Goal: Transaction & Acquisition: Purchase product/service

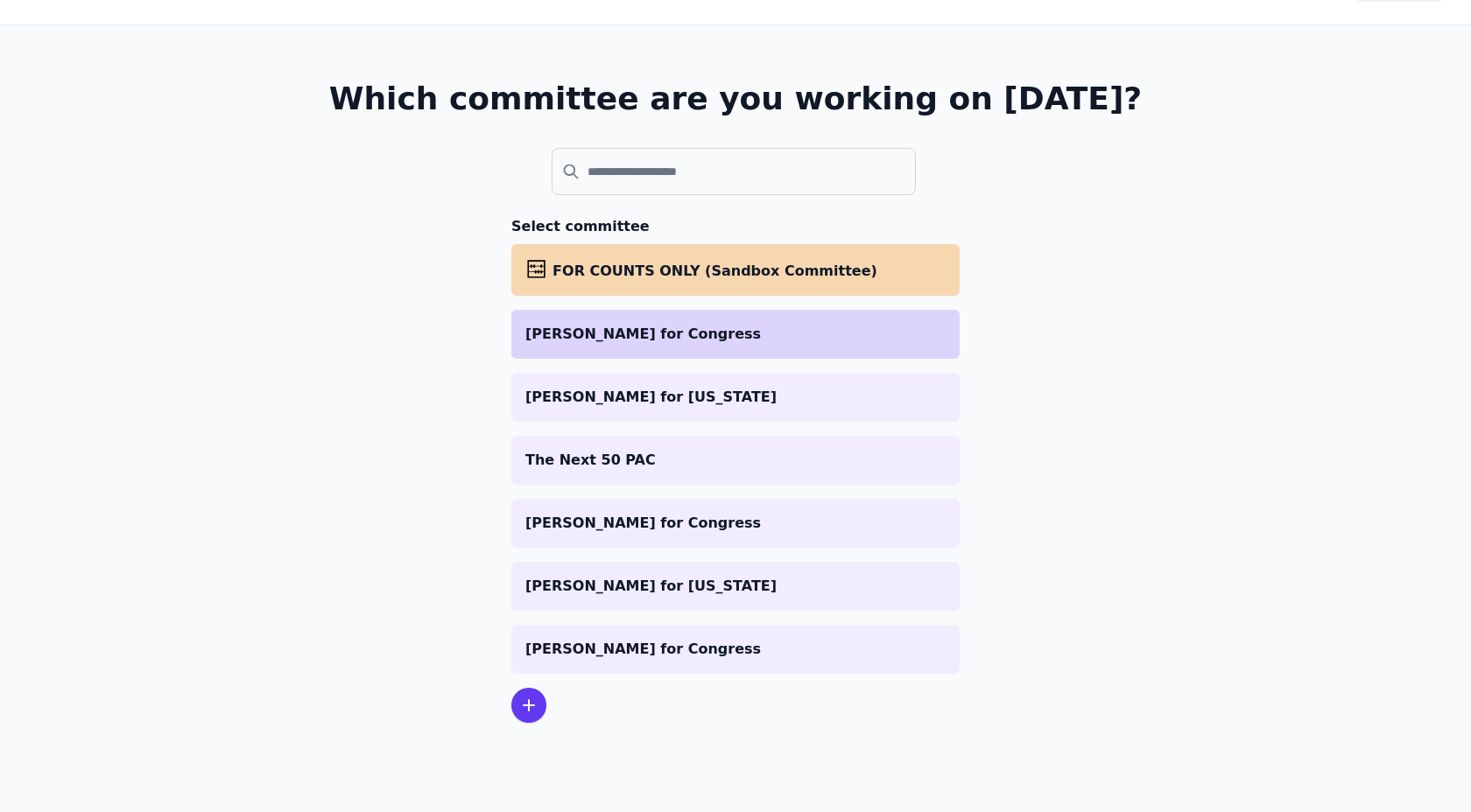
scroll to position [58, 0]
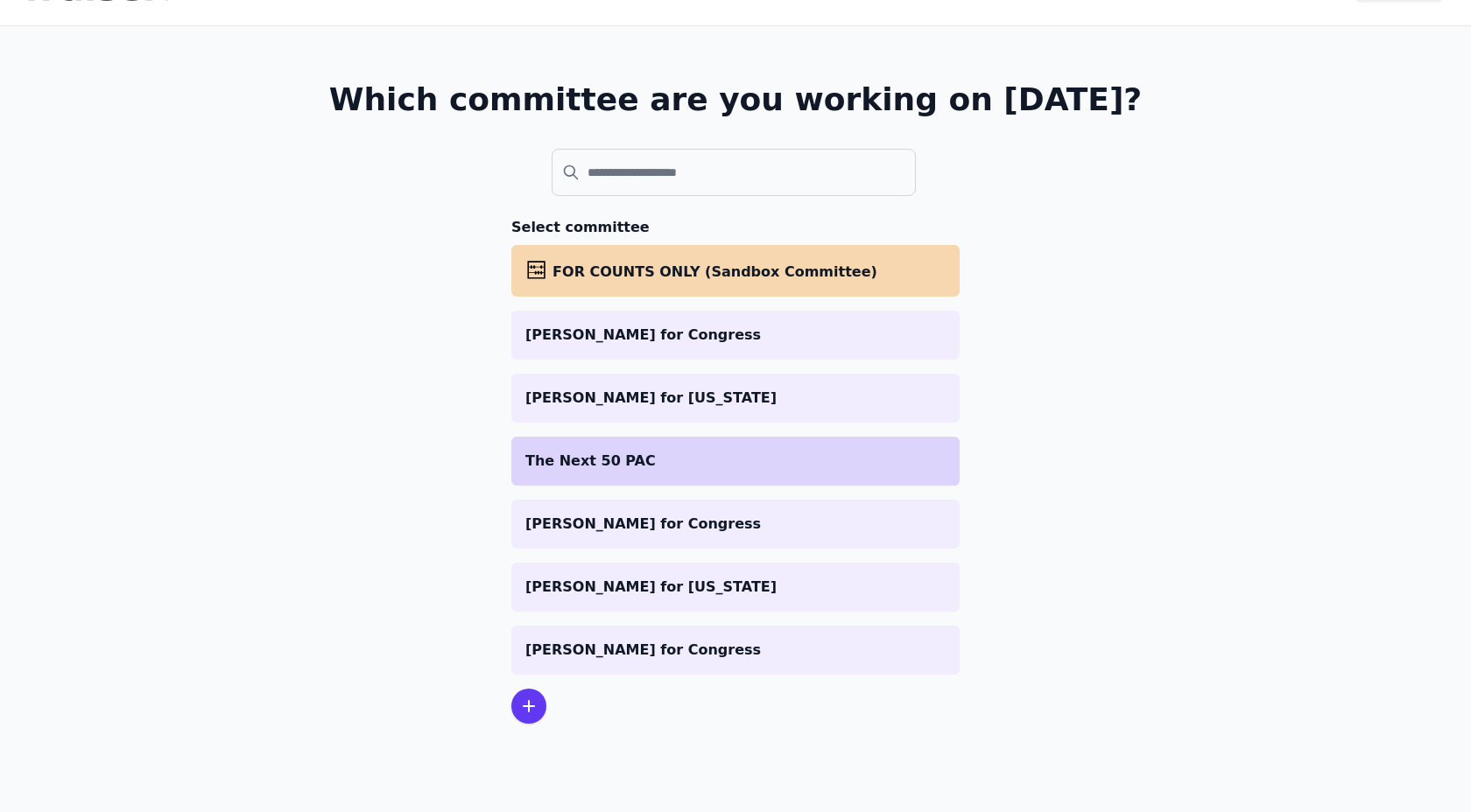
click at [668, 446] on li "The Next 50 PAC" at bounding box center [735, 461] width 448 height 49
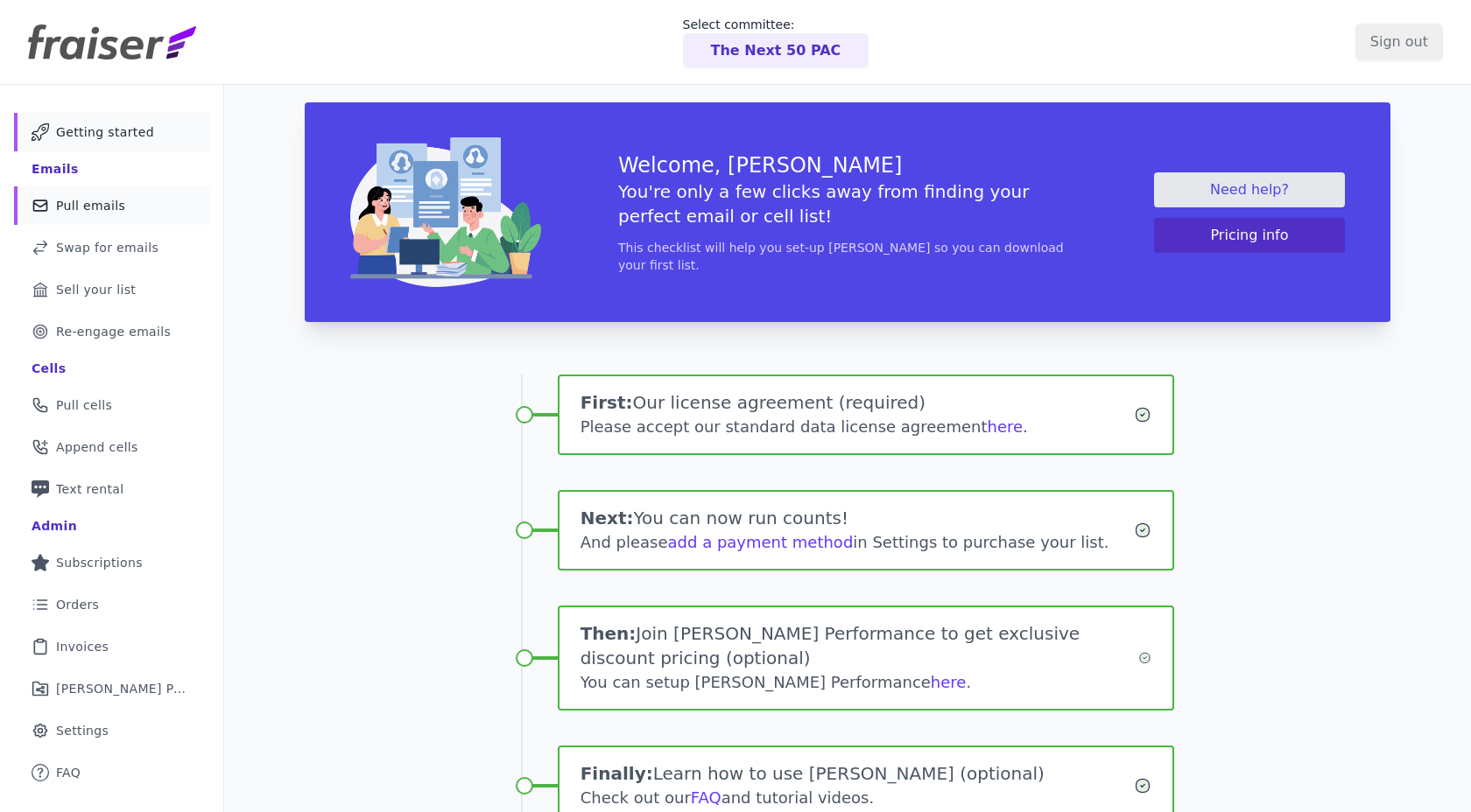
click at [82, 215] on link "Mail Icon Outline of a mail envelope Pull emails" at bounding box center [111, 206] width 196 height 38
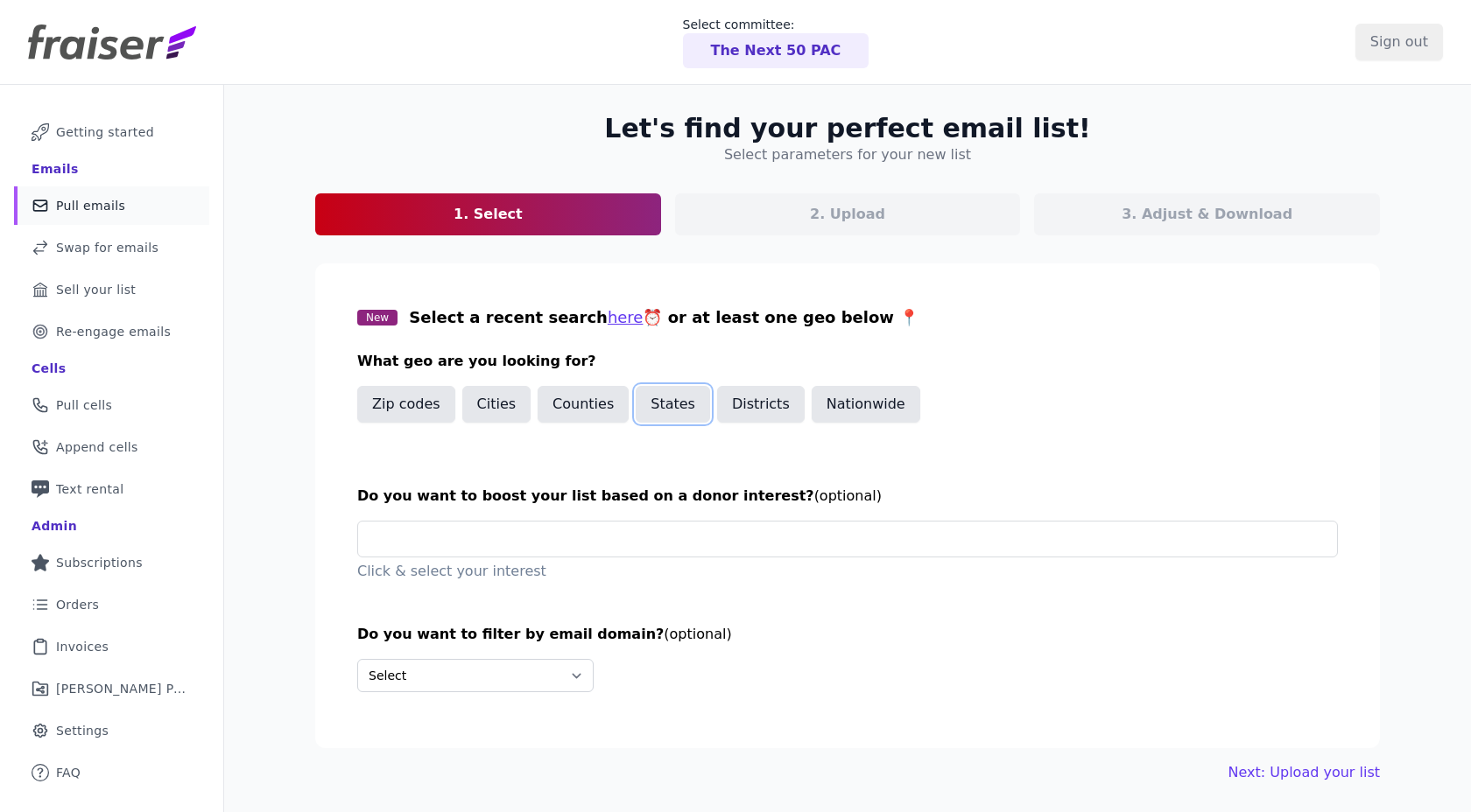
click at [659, 403] on button "States" at bounding box center [673, 405] width 75 height 36
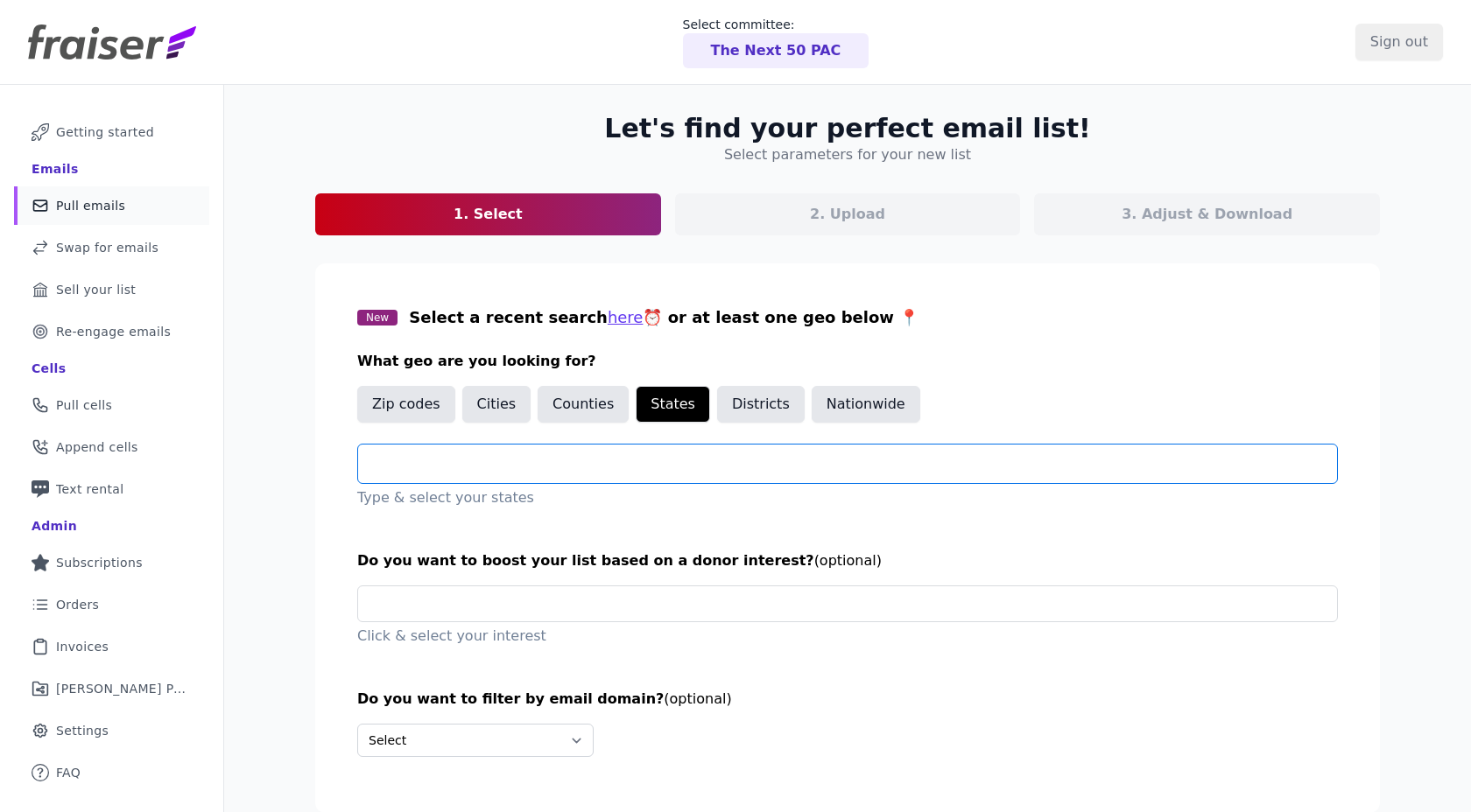
click at [602, 467] on input "text" at bounding box center [854, 464] width 965 height 21
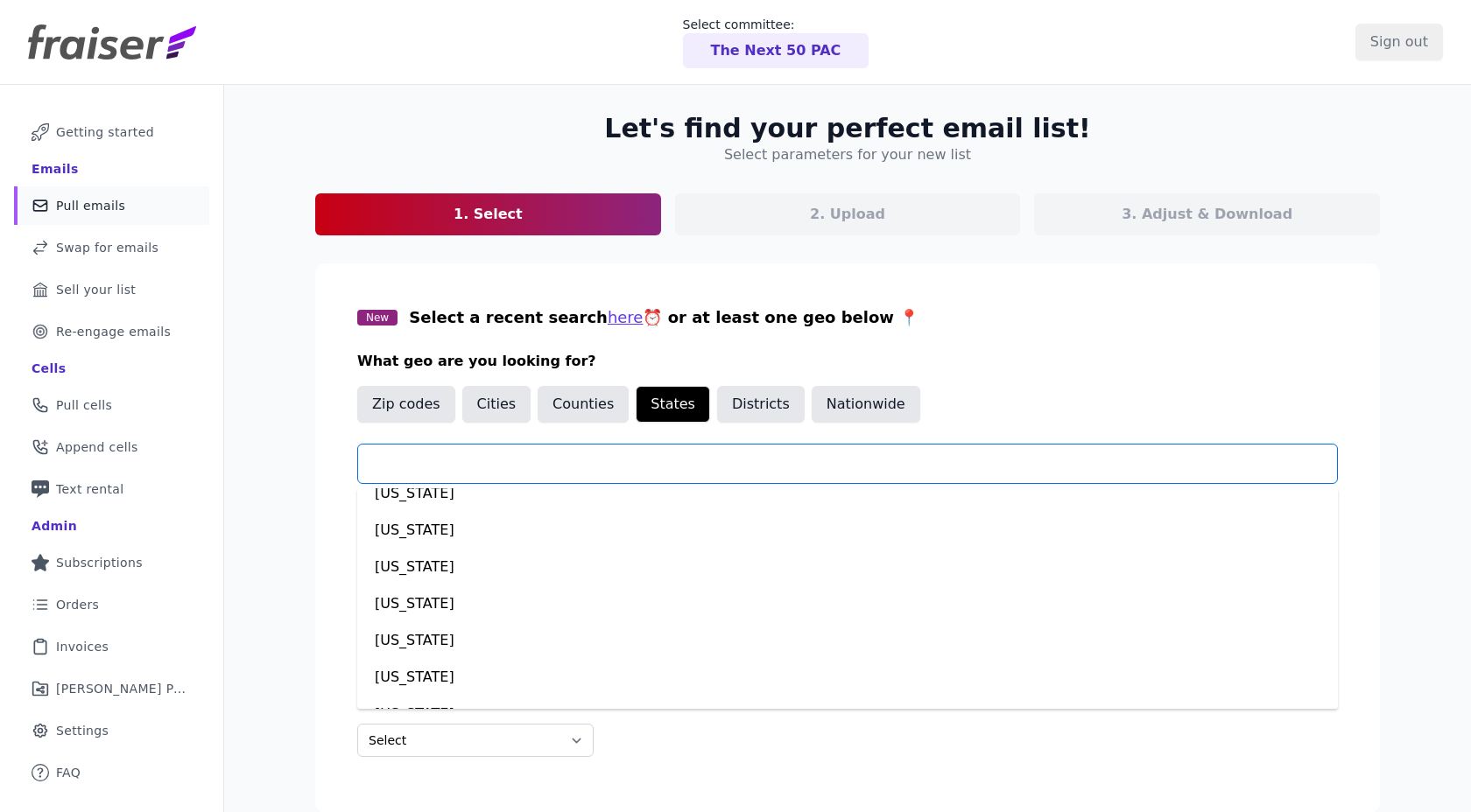
scroll to position [1378, 0]
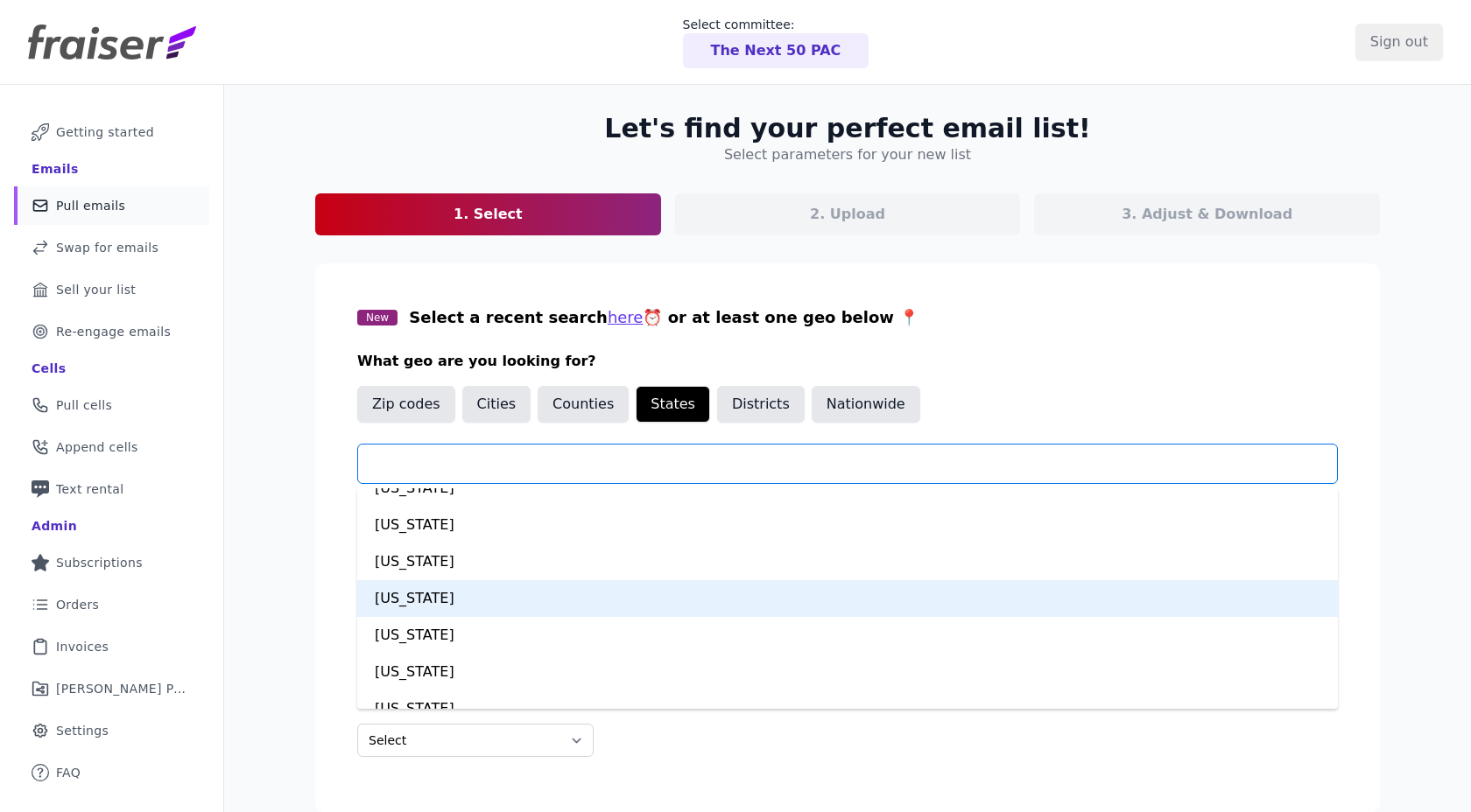
click at [469, 605] on div "Ohio" at bounding box center [848, 598] width 981 height 36
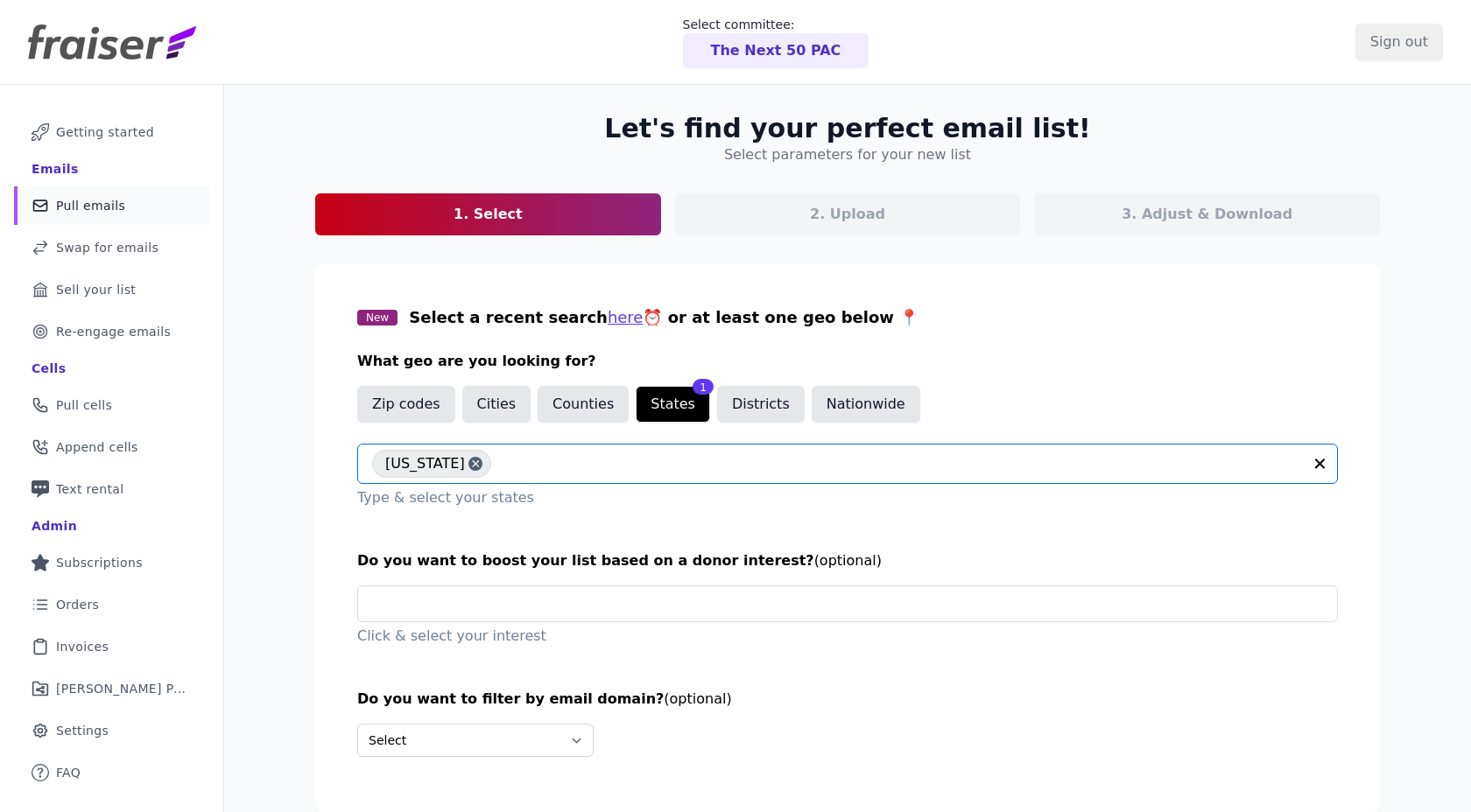
click at [831, 505] on p "Type & select your states" at bounding box center [848, 497] width 981 height 21
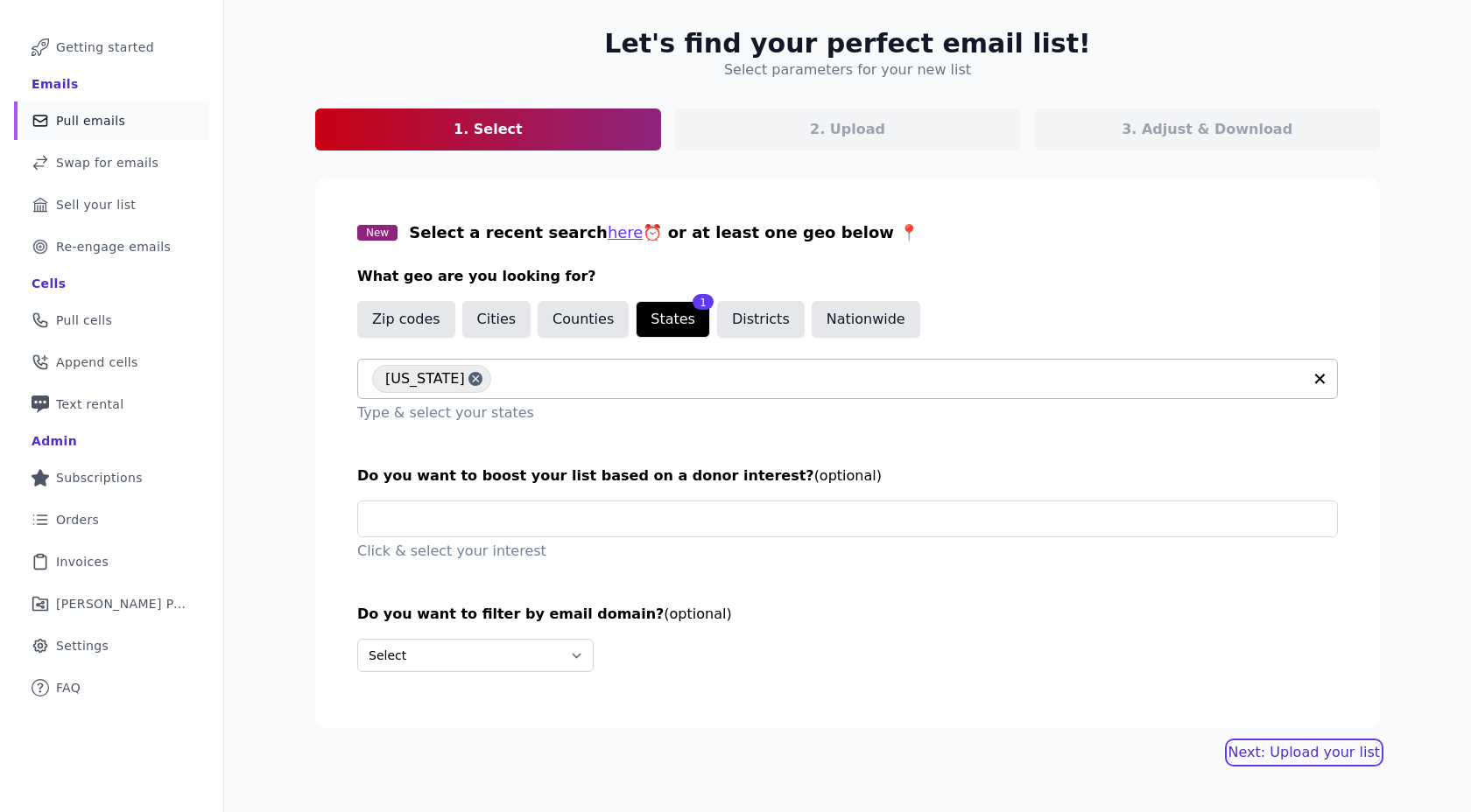
click at [1272, 757] on link "Next: Upload your list" at bounding box center [1305, 752] width 152 height 21
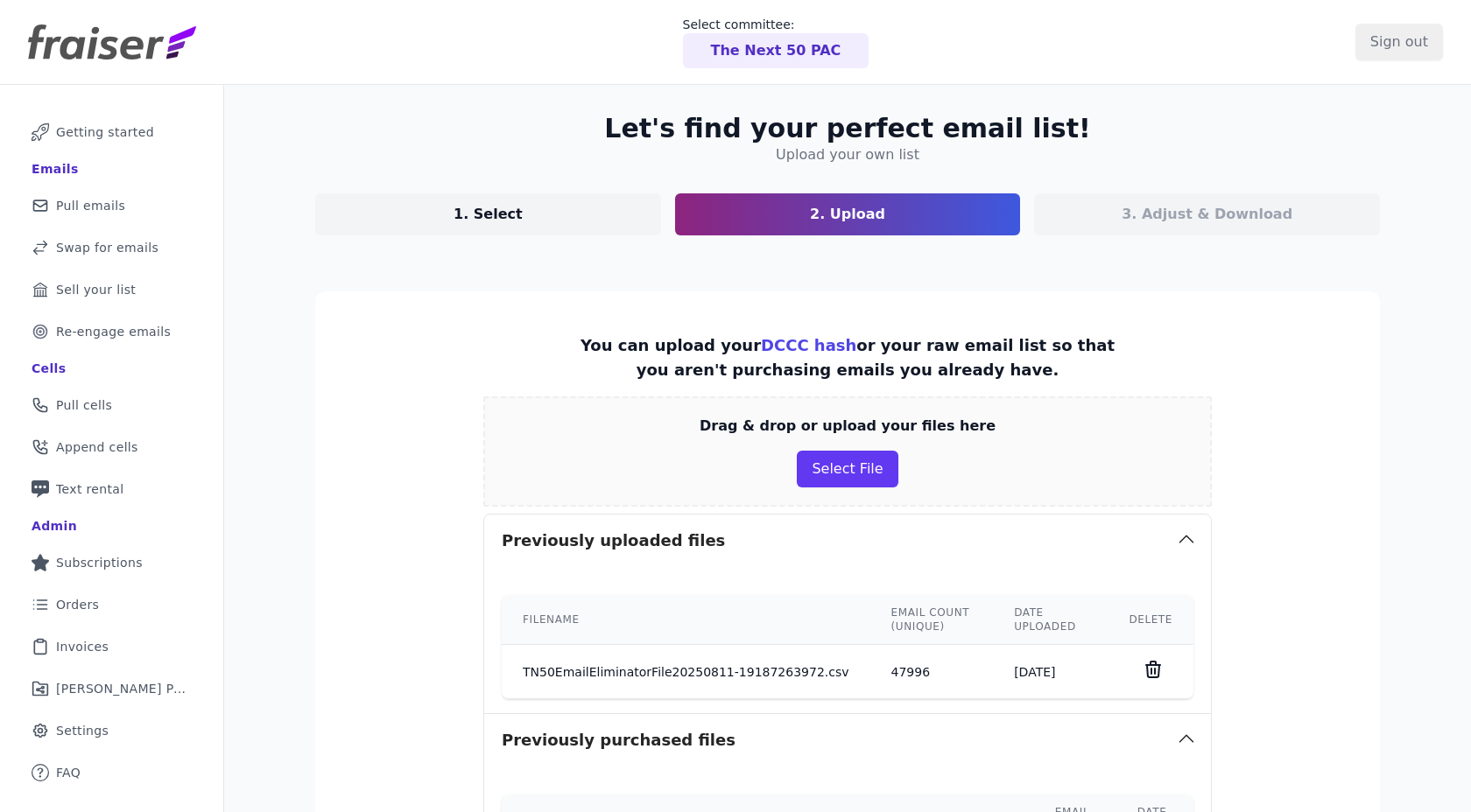
scroll to position [707, 0]
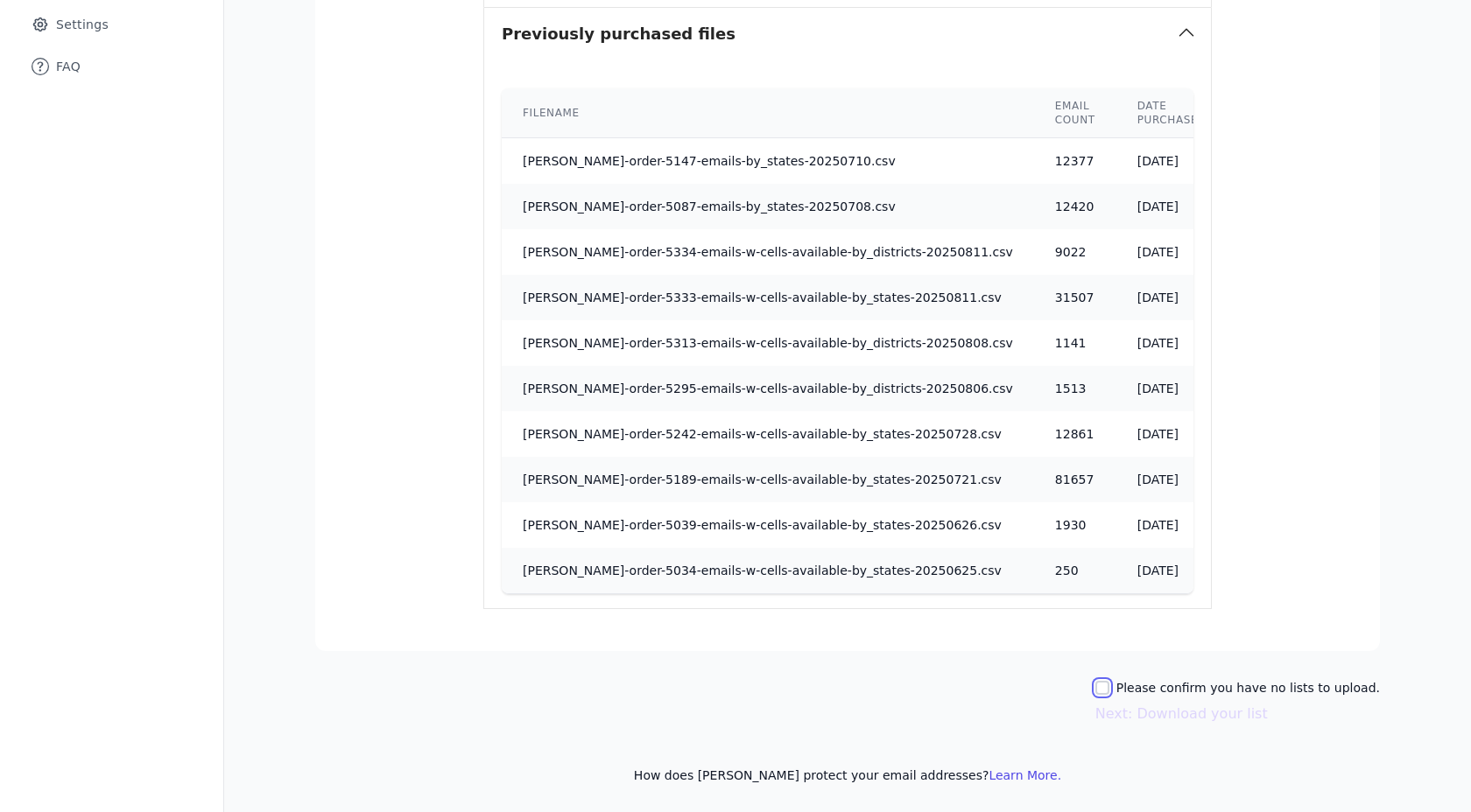
click at [1110, 693] on input "Please confirm you have no lists to upload." at bounding box center [1102, 687] width 14 height 14
checkbox input "true"
click at [1135, 714] on button "Next: Download your list" at bounding box center [1182, 714] width 173 height 21
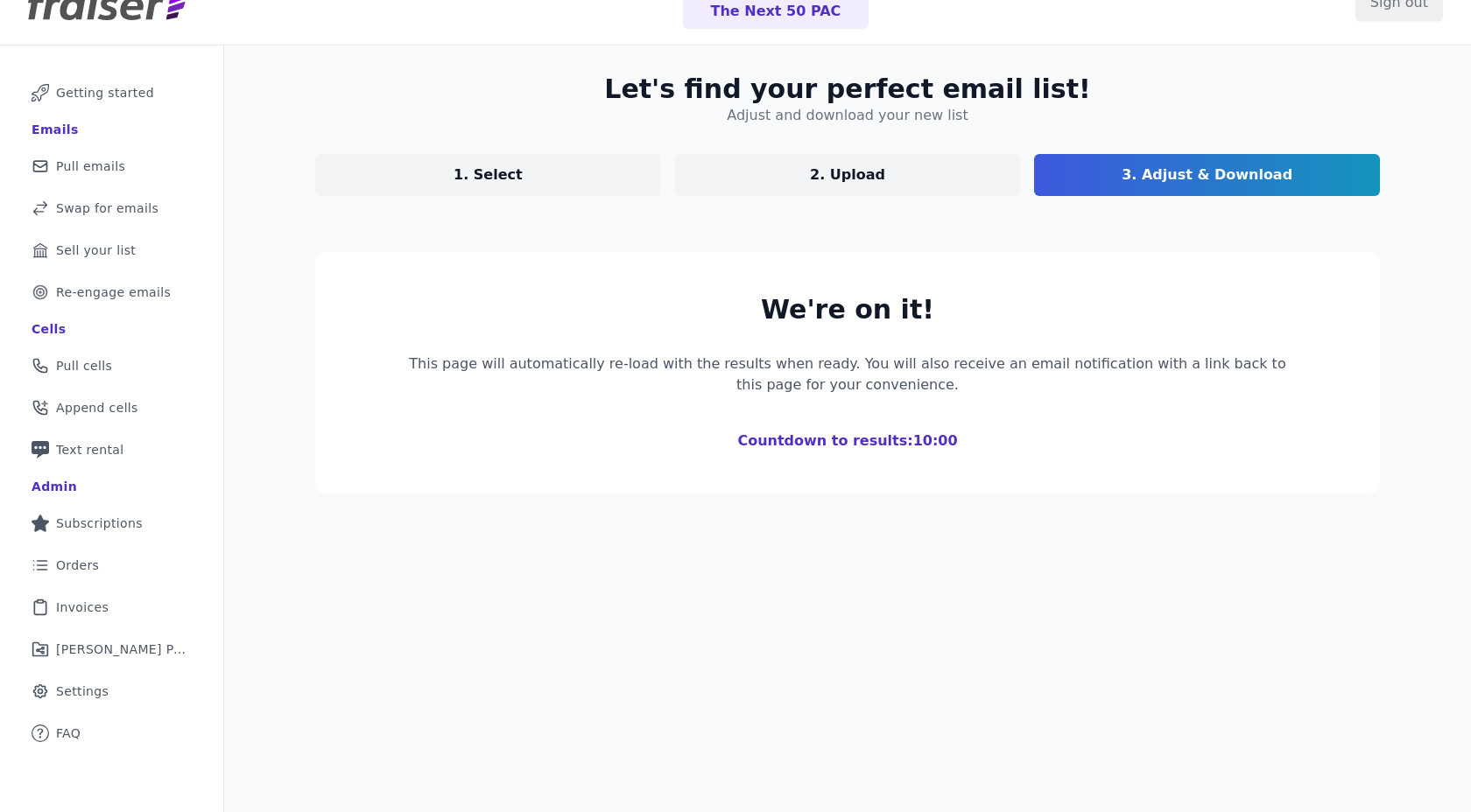
scroll to position [27, 0]
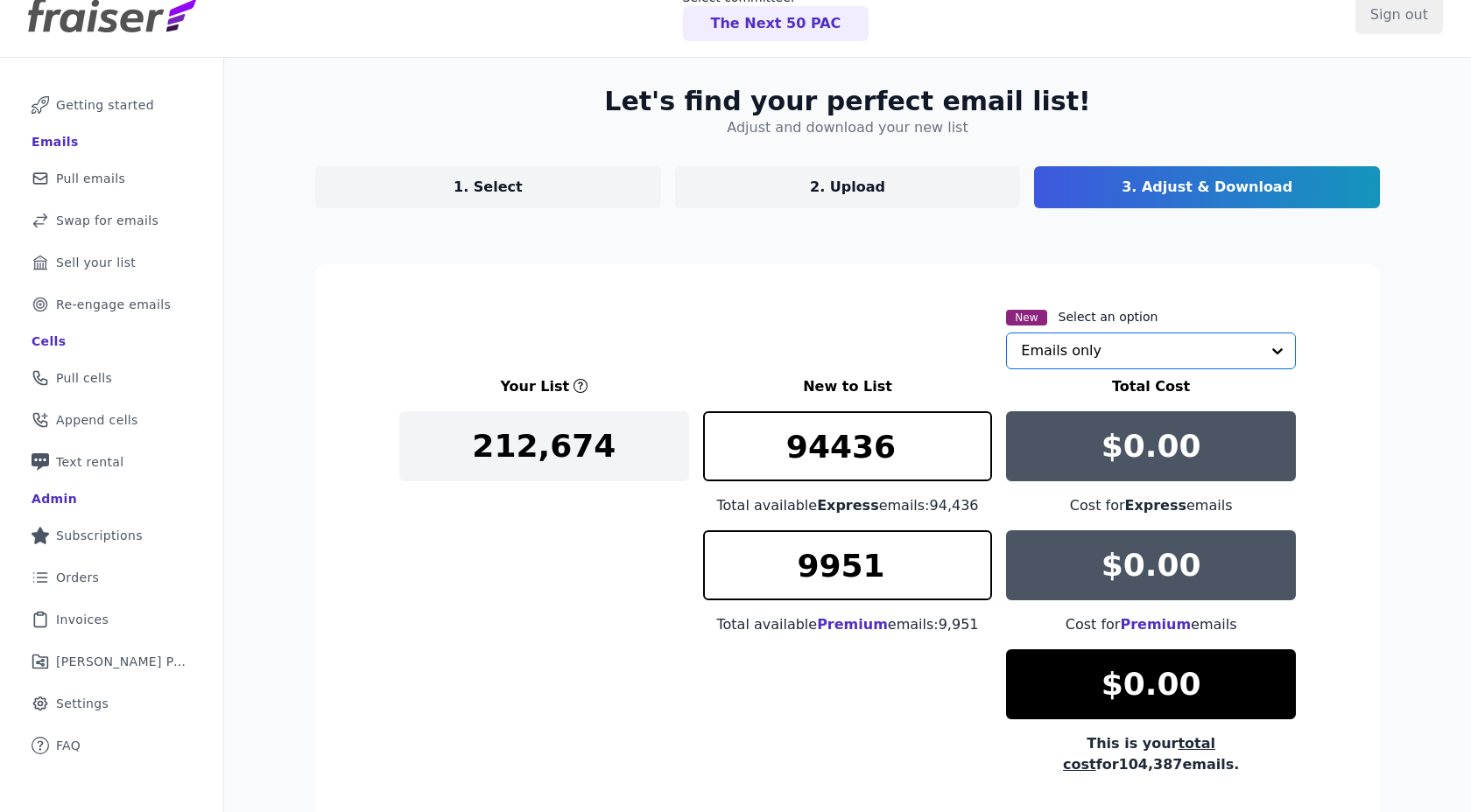
click at [1154, 338] on input "text" at bounding box center [1140, 351] width 239 height 35
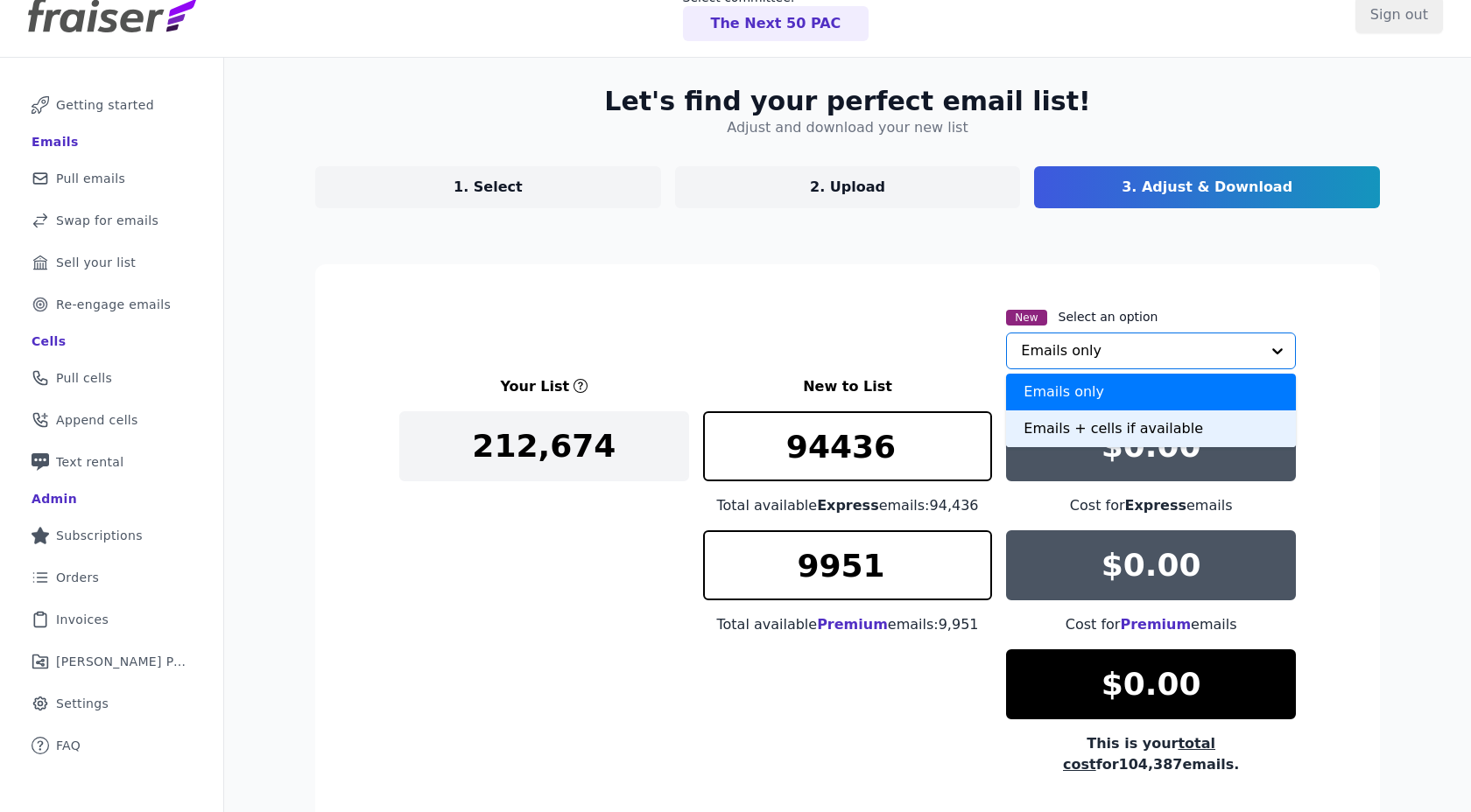
click at [1091, 426] on div "Emails + cells if available" at bounding box center [1151, 428] width 290 height 36
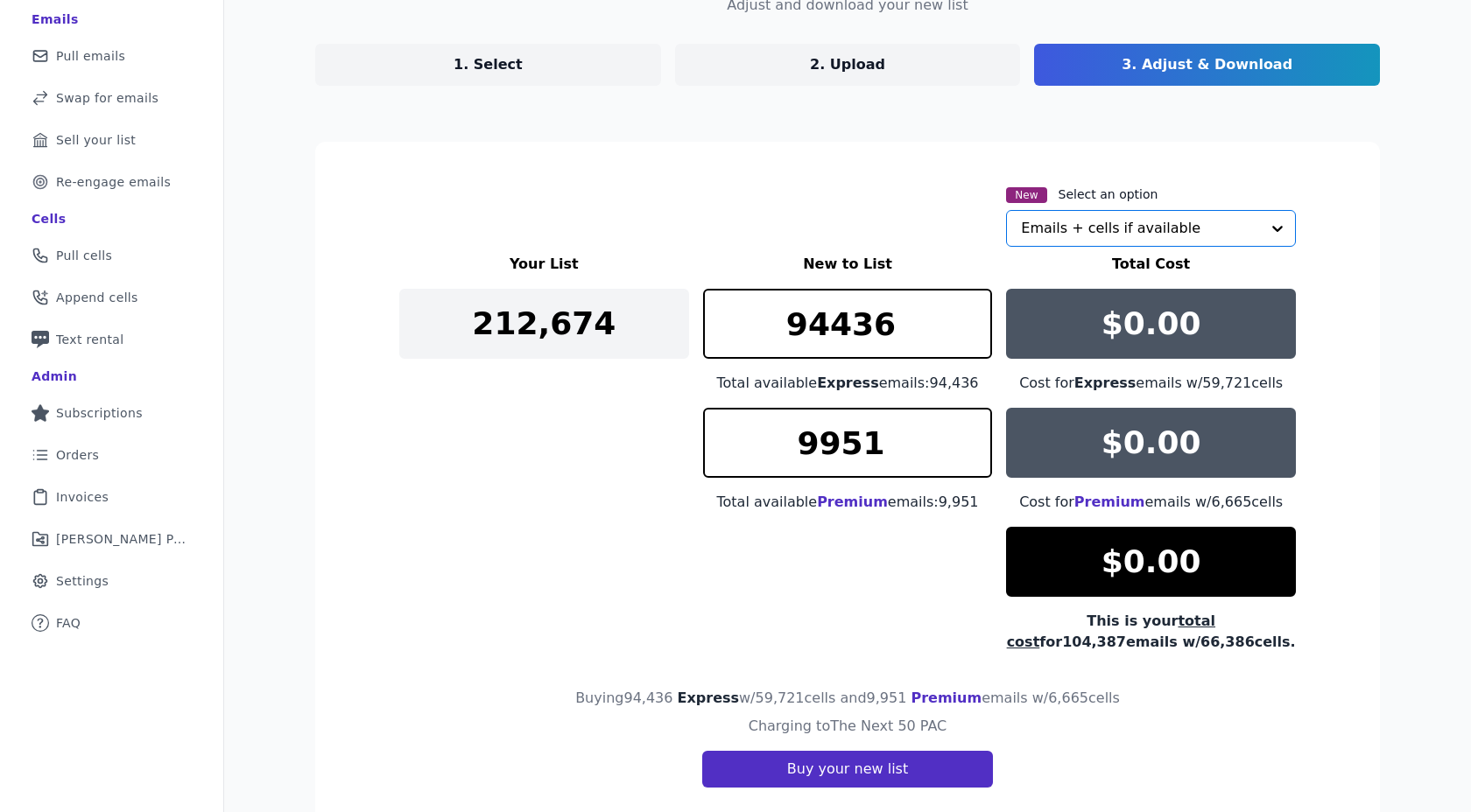
scroll to position [196, 0]
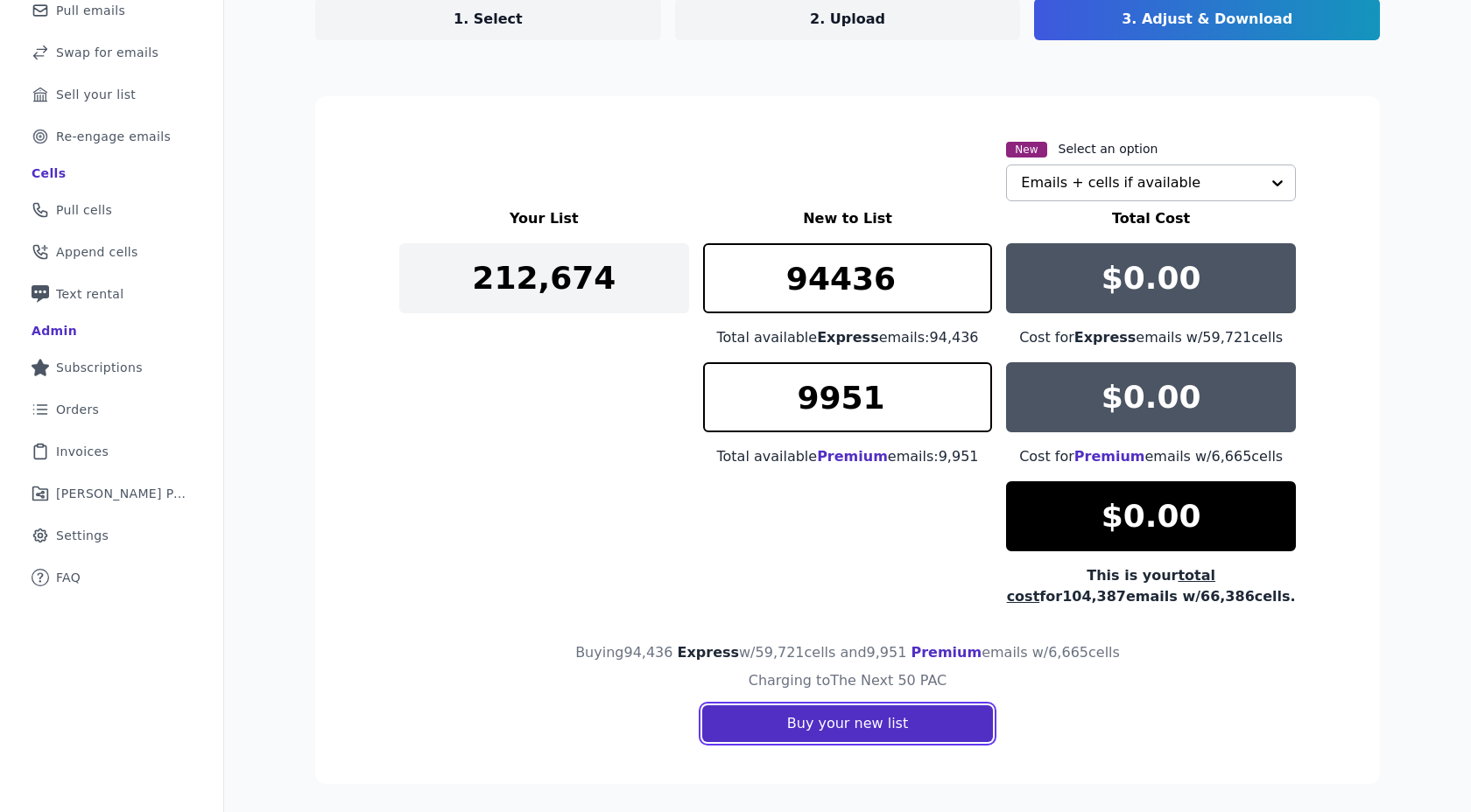
click at [793, 725] on button "Buy your new list" at bounding box center [848, 724] width 291 height 36
